Goal: Contribute content: Add original content to the website for others to see

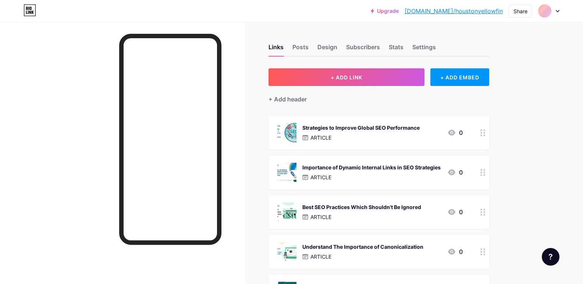
click at [452, 87] on div "+ Add header" at bounding box center [378, 95] width 221 height 18
click at [466, 85] on div "+ ADD EMBED" at bounding box center [459, 77] width 58 height 18
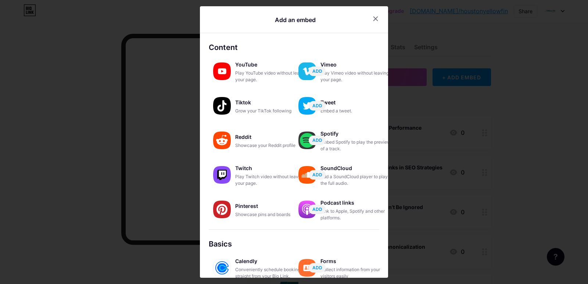
scroll to position [103, 0]
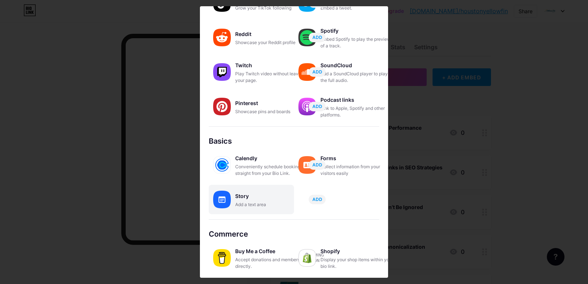
click at [241, 201] on div "Story" at bounding box center [272, 196] width 74 height 10
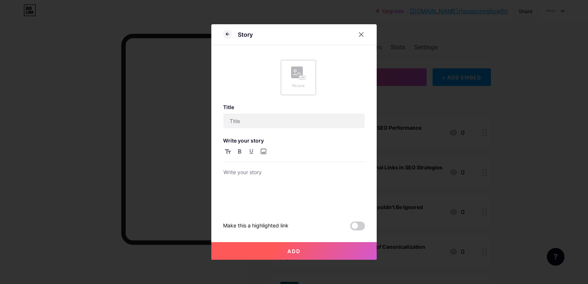
click at [303, 91] on div "Picture" at bounding box center [298, 77] width 35 height 35
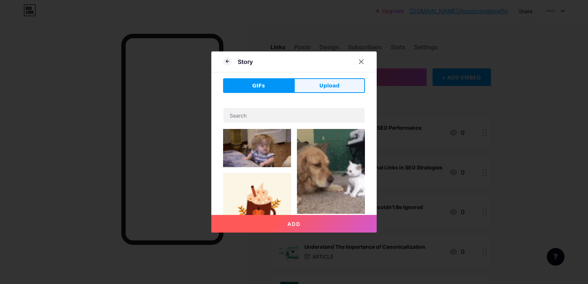
click at [328, 88] on span "Upload" at bounding box center [330, 86] width 20 height 8
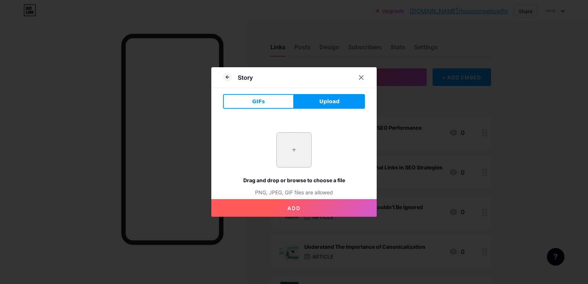
click at [305, 161] on input "file" at bounding box center [294, 150] width 35 height 35
type input "C:\fakepath\imgi_26_1_-xNltPNGq-OxQL74CRY6DA (1).jpeg"
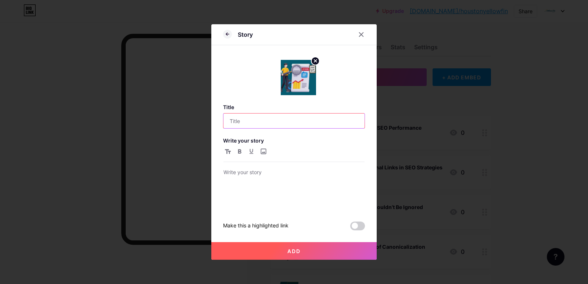
click at [256, 125] on input "text" at bounding box center [294, 121] width 141 height 15
paste input "SEO Agency [GEOGRAPHIC_DATA]: Boost Rankings With Keyword Gaps"
type input "SEO Agency [GEOGRAPHIC_DATA]: Boost Rankings With Keyword Gaps"
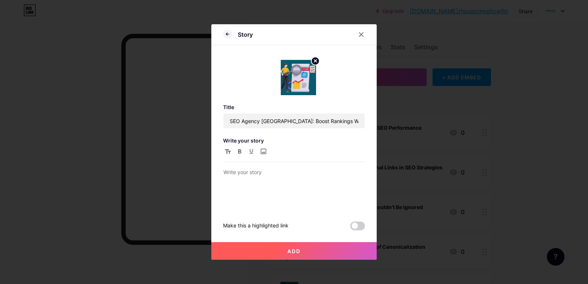
click at [293, 166] on div at bounding box center [294, 178] width 141 height 63
click at [293, 174] on p at bounding box center [294, 173] width 141 height 10
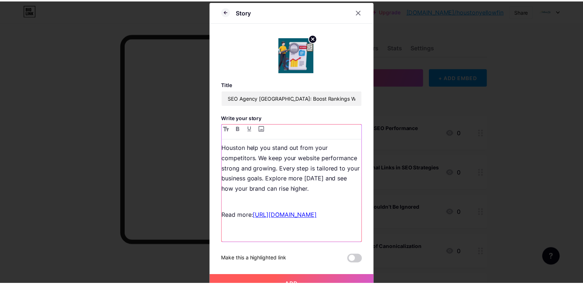
scroll to position [69, 0]
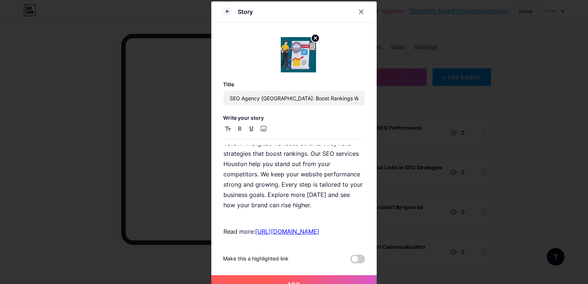
click at [321, 281] on button "Add" at bounding box center [293, 284] width 165 height 18
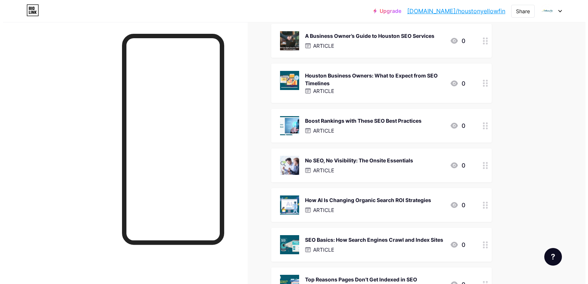
scroll to position [1692, 0]
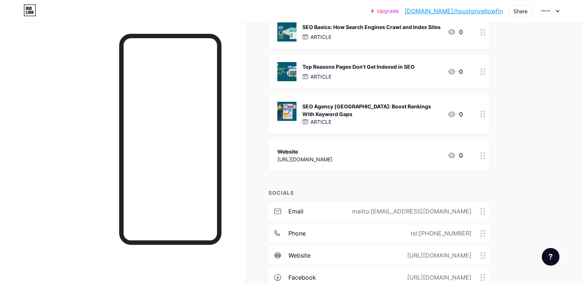
click at [343, 103] on div "SEO Agency [GEOGRAPHIC_DATA]: Boost Rankings With Keyword Gaps" at bounding box center [371, 110] width 139 height 15
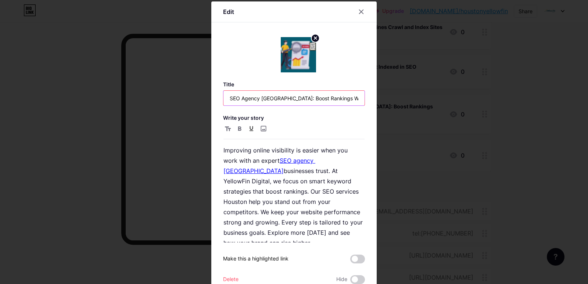
click at [278, 100] on input "SEO Agency [GEOGRAPHIC_DATA]: Boost Rankings With Keyword Gaps" at bounding box center [294, 98] width 141 height 15
paste input "Close Keyword Gaps With a Trusted Houston SEO Company"
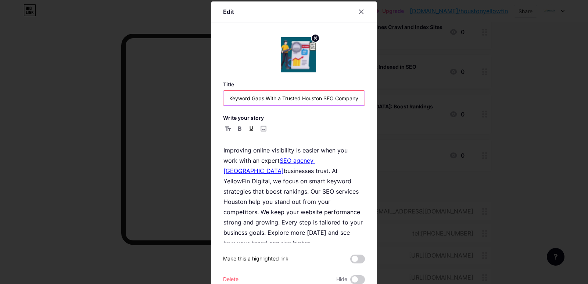
type input "Close Keyword Gaps With a Trusted Houston SEO Company"
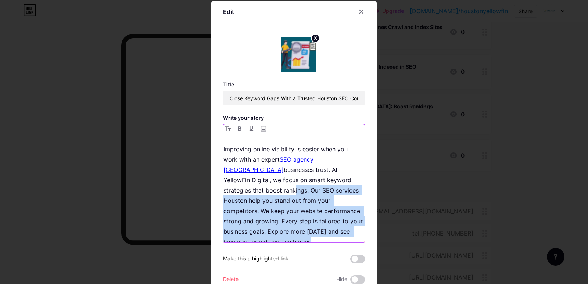
scroll to position [0, 0]
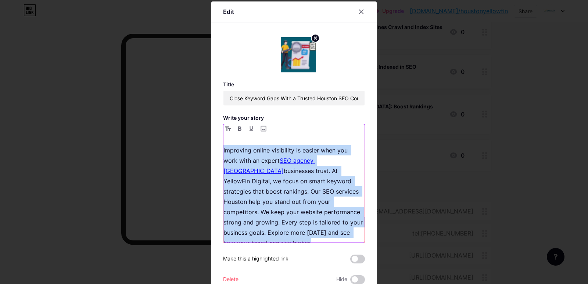
drag, startPoint x: 234, startPoint y: 199, endPoint x: 207, endPoint y: 140, distance: 64.7
click at [207, 140] on div "Edit Title Close Keyword Gaps With a Trusted Houston SEO Company Write your sto…" at bounding box center [294, 142] width 588 height 284
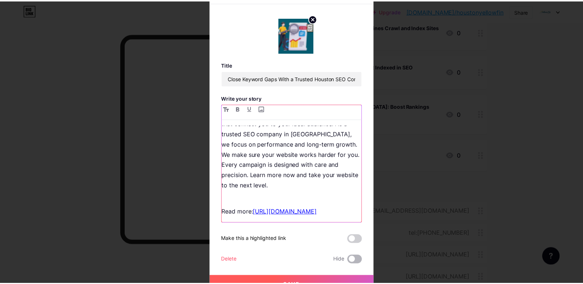
scroll to position [31, 0]
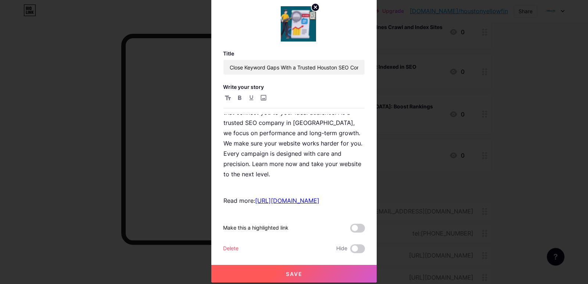
click at [315, 274] on button "Save" at bounding box center [293, 274] width 165 height 18
